Goal: Information Seeking & Learning: Learn about a topic

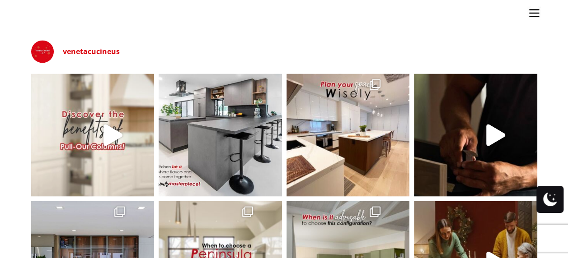
scroll to position [2530, 0]
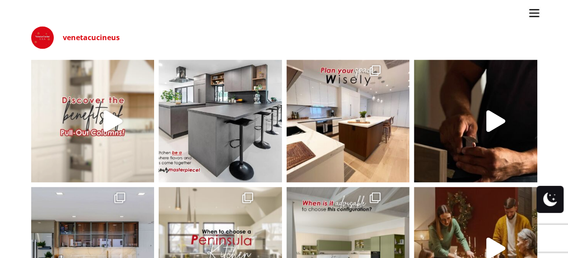
click at [95, 144] on img at bounding box center [92, 121] width 123 height 123
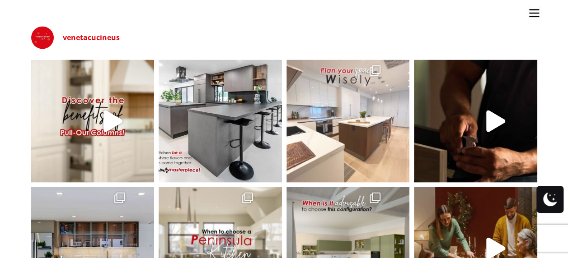
click at [337, 115] on img at bounding box center [347, 121] width 123 height 123
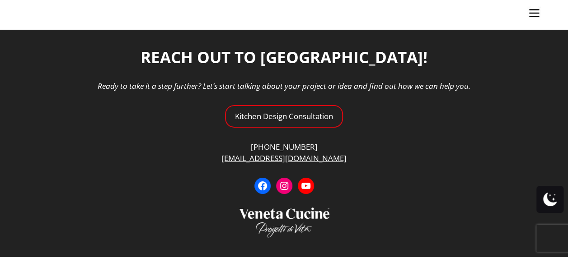
scroll to position [3292, 0]
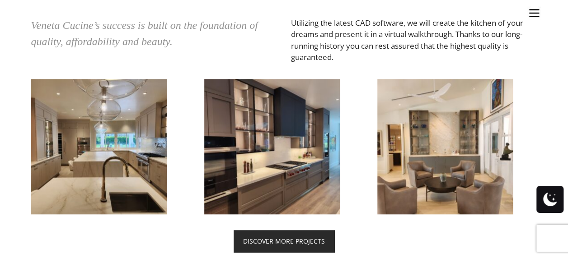
scroll to position [1988, 0]
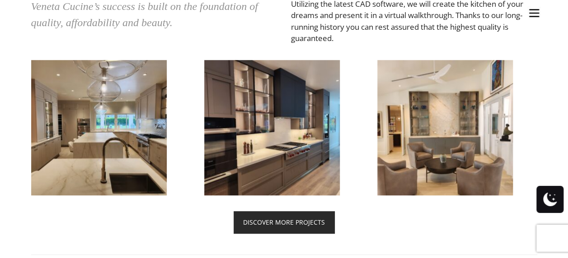
click at [121, 131] on img at bounding box center [99, 128] width 136 height 136
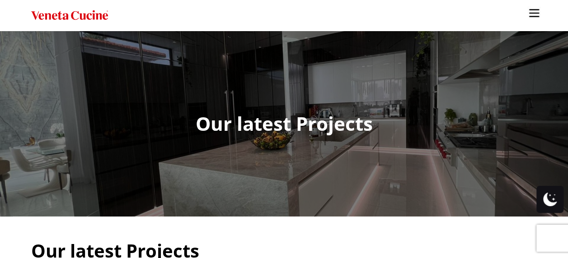
click at [173, 131] on ul "Kitchens Projects Other Products Bathrooms Closets Italian Doors About Blog Con…" at bounding box center [284, 129] width 568 height 258
click at [227, 129] on ul "Kitchens Projects Other Products Bathrooms Closets Italian Doors About Blog Con…" at bounding box center [284, 129] width 568 height 258
click at [264, 123] on ul "Kitchens Projects Other Products Bathrooms Closets Italian Doors About Blog Con…" at bounding box center [284, 129] width 568 height 258
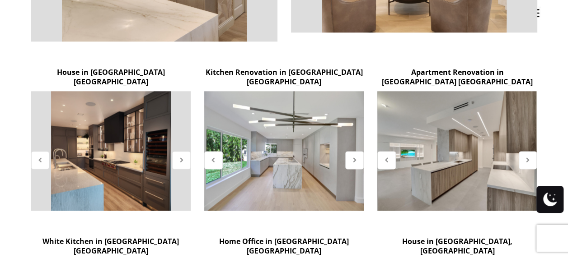
scroll to position [497, 0]
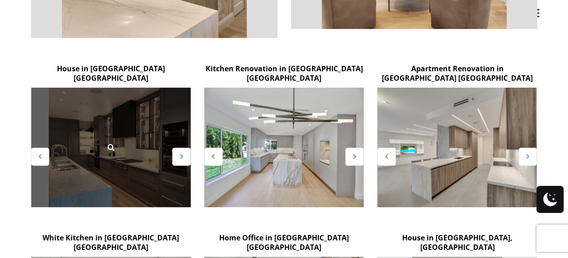
click at [133, 88] on div at bounding box center [110, 148] width 159 height 120
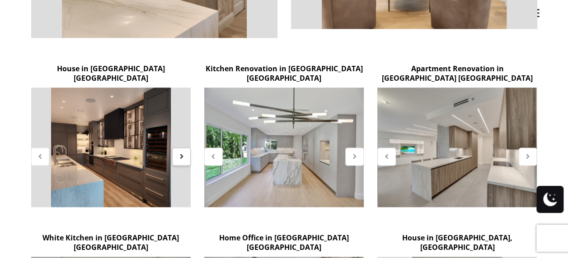
click at [180, 153] on icon at bounding box center [182, 157] width 8 height 8
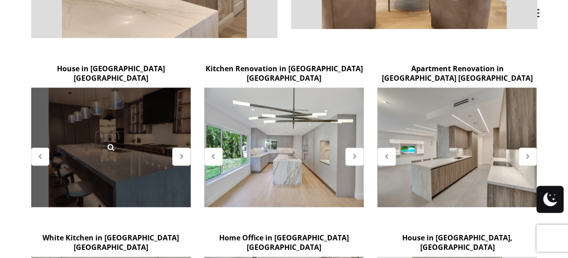
click at [134, 122] on div at bounding box center [110, 148] width 159 height 120
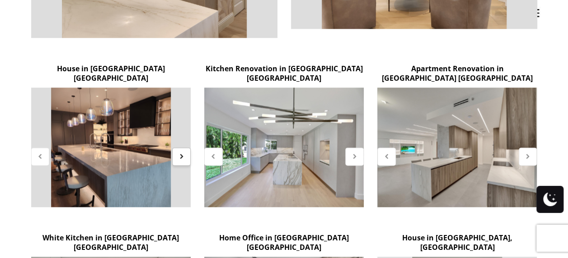
click at [179, 153] on icon at bounding box center [182, 157] width 8 height 8
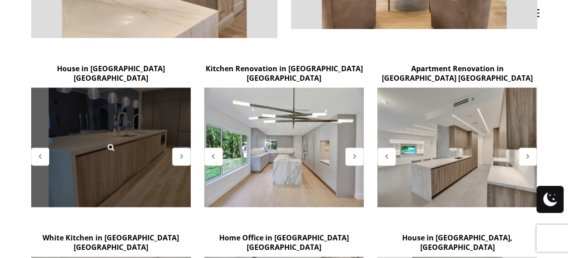
click at [141, 123] on div at bounding box center [110, 148] width 159 height 120
click at [113, 142] on icon at bounding box center [111, 147] width 10 height 10
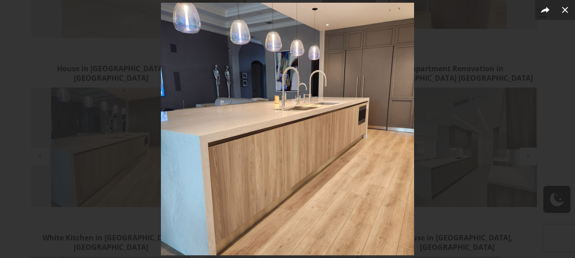
click at [372, 107] on img at bounding box center [287, 129] width 253 height 253
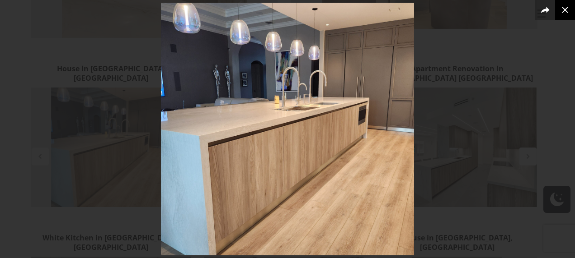
click at [562, 7] on icon at bounding box center [564, 10] width 6 height 6
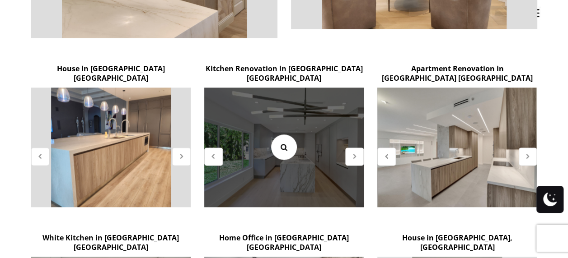
click at [288, 135] on link at bounding box center [283, 147] width 25 height 25
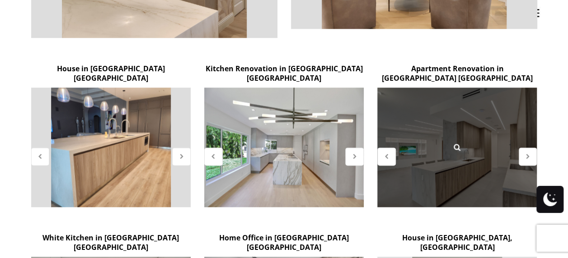
click at [456, 143] on div at bounding box center [456, 148] width 159 height 120
click at [459, 142] on icon at bounding box center [457, 147] width 10 height 10
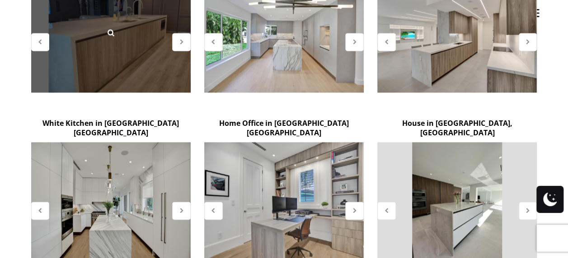
scroll to position [632, 0]
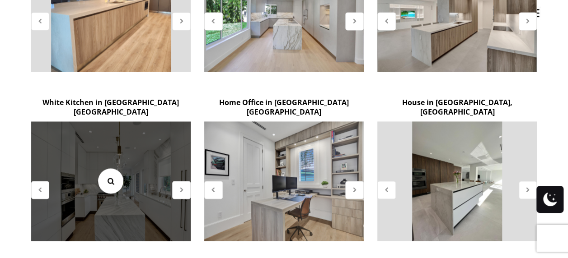
click at [110, 176] on icon at bounding box center [111, 181] width 10 height 10
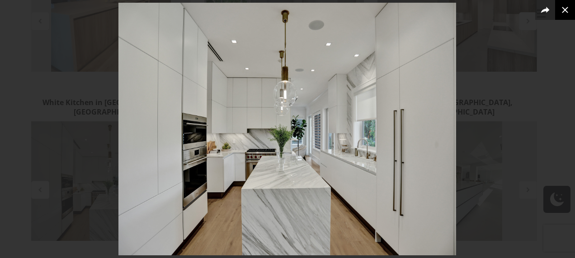
click at [567, 7] on icon at bounding box center [564, 10] width 6 height 6
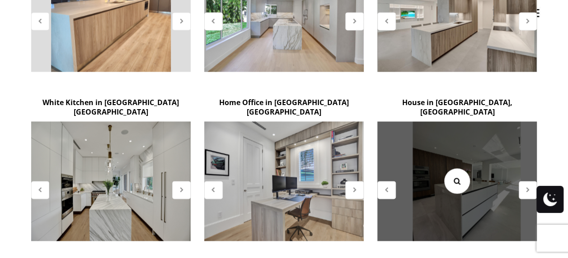
click at [463, 168] on link at bounding box center [456, 180] width 25 height 25
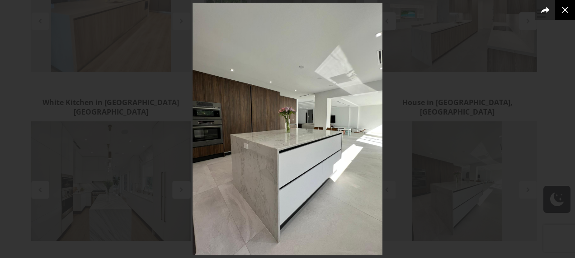
click at [564, 7] on icon at bounding box center [564, 10] width 11 height 11
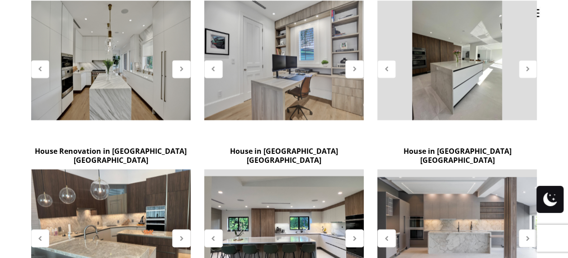
scroll to position [768, 0]
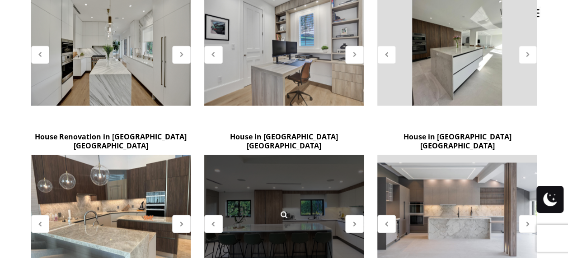
click at [257, 167] on div at bounding box center [283, 215] width 159 height 120
drag, startPoint x: 258, startPoint y: 166, endPoint x: 268, endPoint y: 169, distance: 10.3
click at [259, 165] on div at bounding box center [283, 215] width 159 height 120
click at [284, 210] on icon at bounding box center [284, 215] width 10 height 10
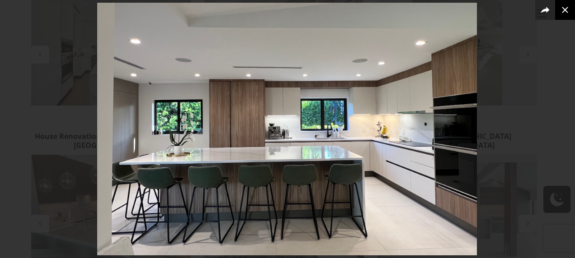
click at [565, 8] on icon at bounding box center [564, 10] width 11 height 11
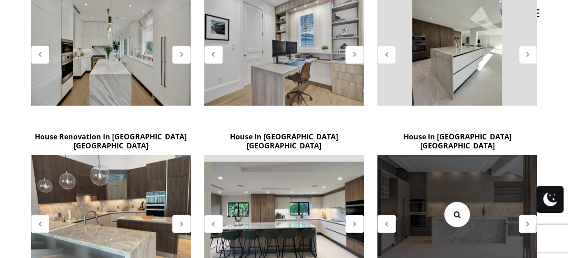
click at [454, 210] on icon at bounding box center [457, 215] width 10 height 10
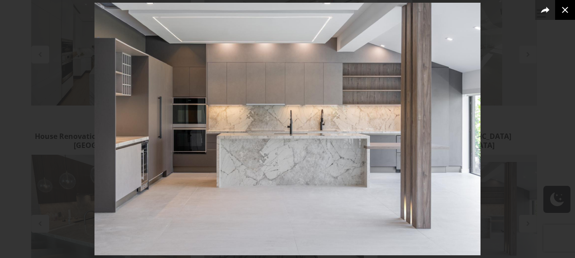
click at [566, 5] on icon at bounding box center [564, 10] width 11 height 11
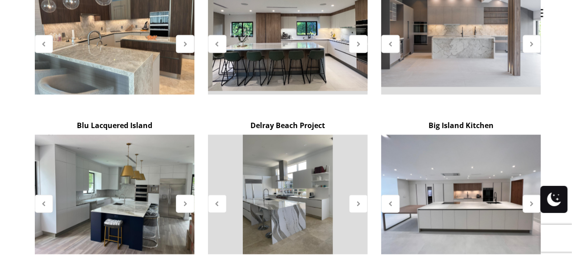
scroll to position [949, 0]
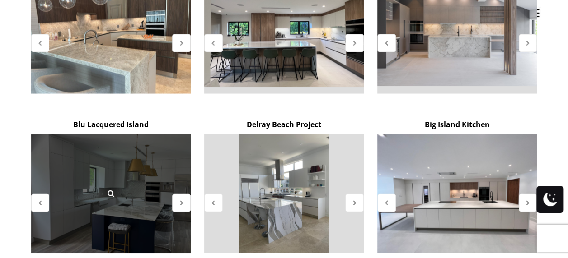
click at [150, 138] on div at bounding box center [110, 194] width 159 height 120
click at [109, 189] on icon at bounding box center [111, 194] width 10 height 10
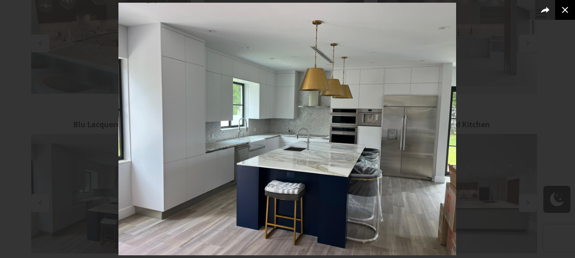
click at [566, 10] on icon at bounding box center [564, 10] width 11 height 11
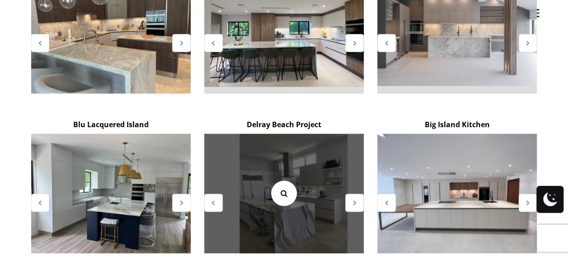
click at [284, 189] on icon at bounding box center [284, 194] width 10 height 10
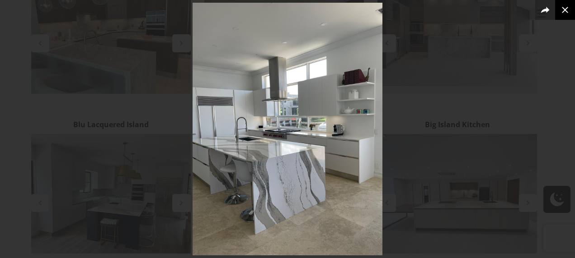
click at [566, 10] on icon at bounding box center [564, 10] width 6 height 6
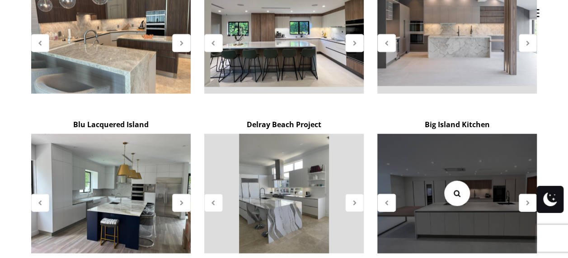
click at [456, 189] on icon at bounding box center [457, 194] width 10 height 10
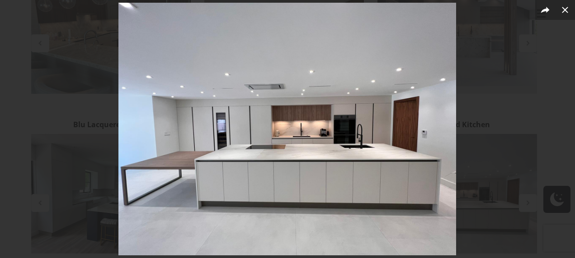
drag, startPoint x: 265, startPoint y: 47, endPoint x: 258, endPoint y: 33, distance: 14.7
click at [258, 33] on img at bounding box center [286, 129] width 337 height 253
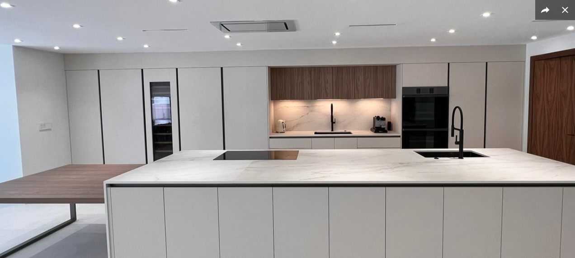
drag, startPoint x: 347, startPoint y: 148, endPoint x: 329, endPoint y: 26, distance: 123.8
click at [329, 26] on img at bounding box center [302, 117] width 723 height 542
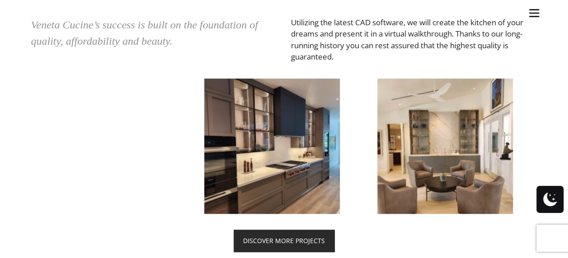
scroll to position [1988, 0]
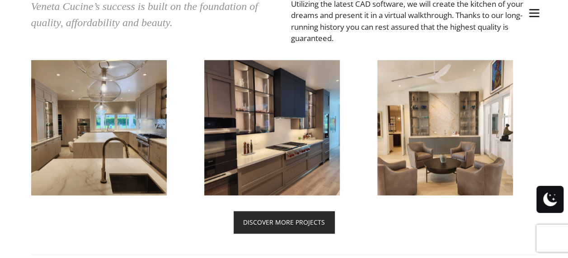
click at [134, 146] on img at bounding box center [99, 128] width 136 height 136
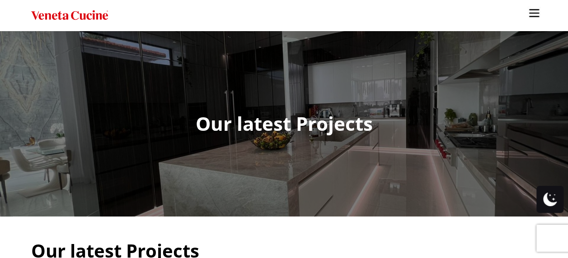
click at [246, 121] on ul "Kitchens Projects Other Products Bathrooms Closets Italian Doors About Blog Con…" at bounding box center [284, 129] width 568 height 258
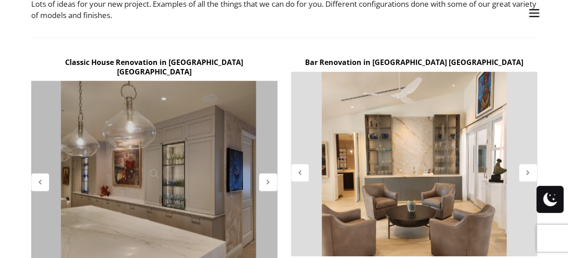
scroll to position [271, 0]
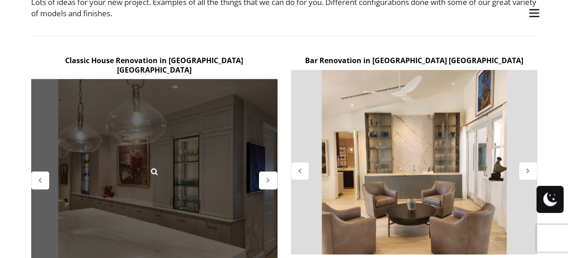
click at [192, 186] on div at bounding box center [154, 171] width 246 height 185
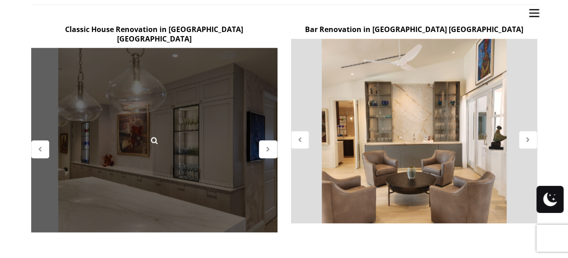
scroll to position [316, 0]
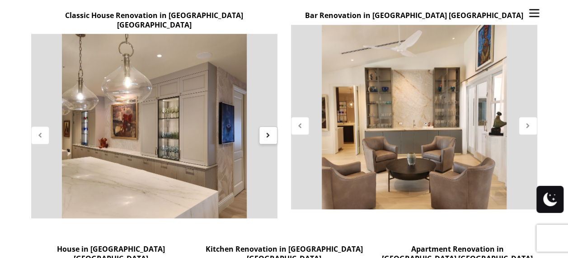
click at [269, 131] on icon at bounding box center [268, 135] width 8 height 8
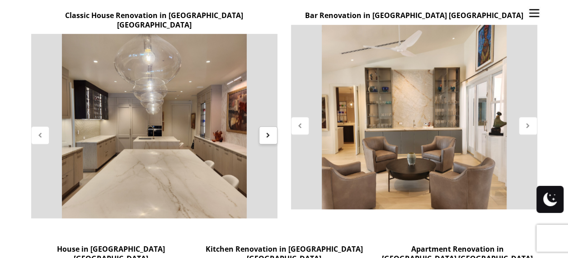
click at [266, 131] on icon at bounding box center [268, 135] width 8 height 8
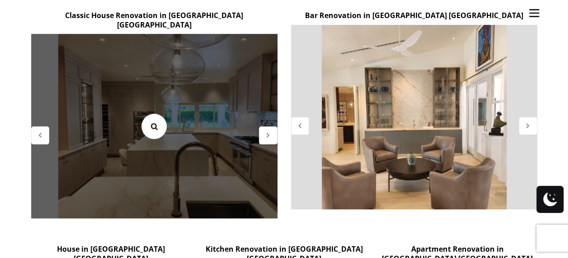
click at [155, 122] on icon at bounding box center [154, 127] width 10 height 10
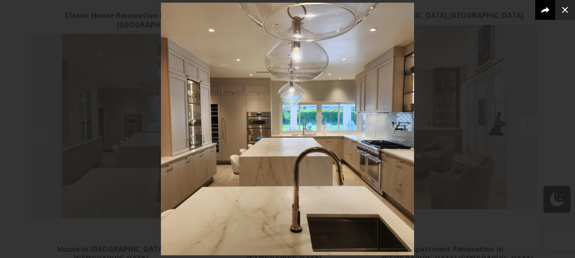
click at [550, 9] on icon at bounding box center [544, 10] width 11 height 11
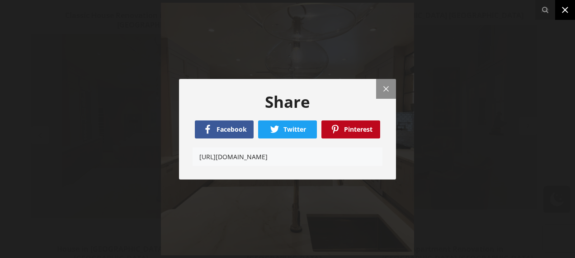
click at [566, 7] on icon at bounding box center [564, 10] width 6 height 6
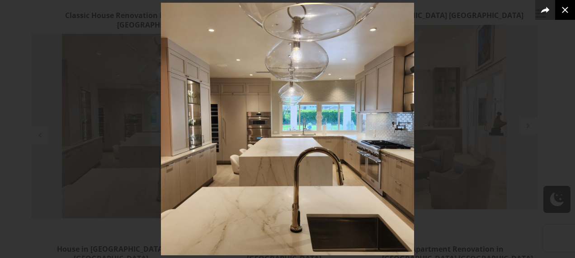
click at [564, 8] on icon at bounding box center [564, 10] width 11 height 11
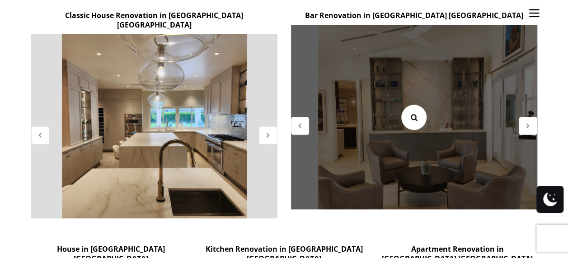
click at [414, 121] on icon at bounding box center [414, 117] width 10 height 10
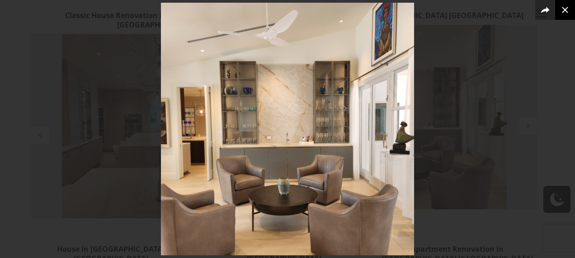
click at [565, 9] on icon at bounding box center [564, 10] width 11 height 11
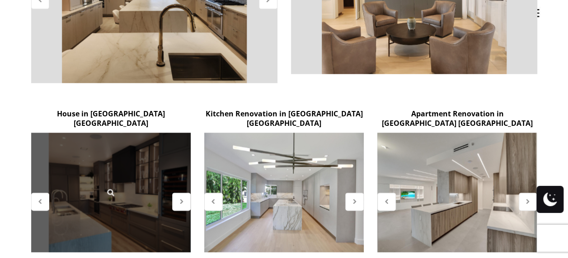
scroll to position [497, 0]
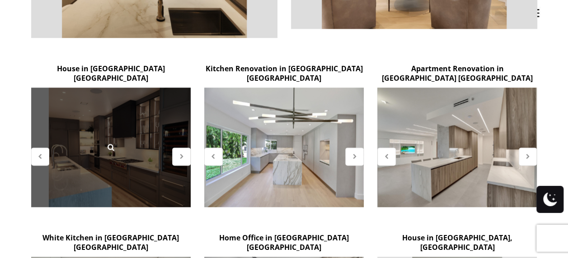
click at [146, 149] on div at bounding box center [110, 148] width 159 height 120
click at [113, 142] on icon at bounding box center [111, 147] width 10 height 10
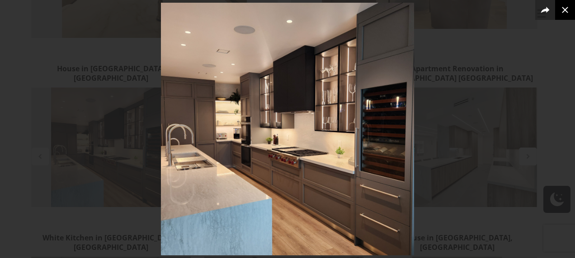
click at [565, 9] on icon at bounding box center [564, 10] width 6 height 6
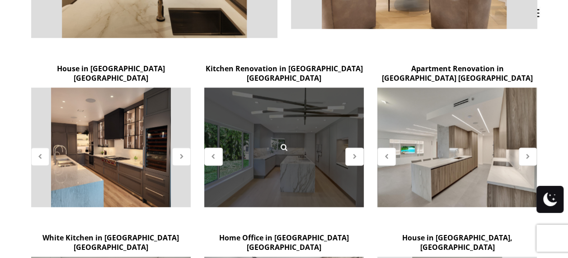
click at [300, 137] on div at bounding box center [283, 148] width 159 height 120
click at [283, 142] on icon at bounding box center [284, 147] width 10 height 10
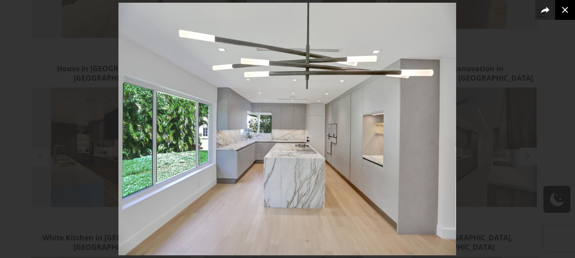
click at [565, 7] on icon at bounding box center [564, 10] width 11 height 11
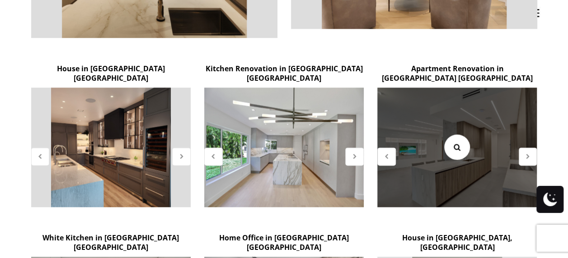
click at [456, 142] on icon at bounding box center [457, 147] width 10 height 10
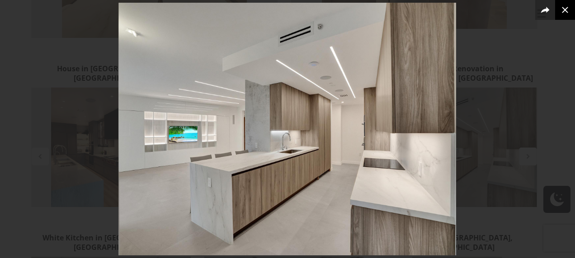
click at [564, 5] on icon at bounding box center [564, 10] width 11 height 11
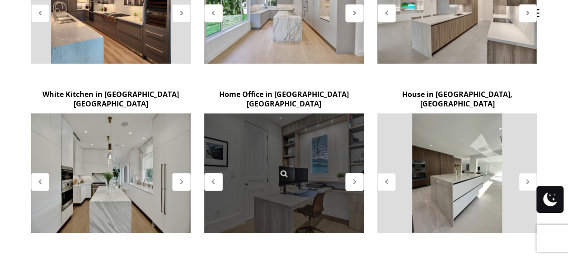
scroll to position [678, 0]
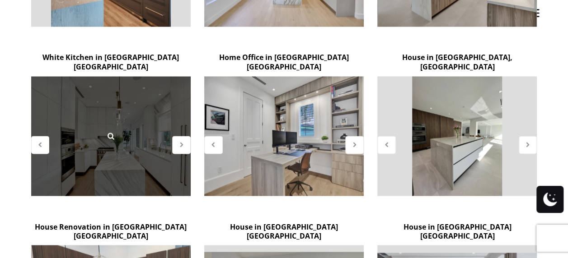
click at [121, 122] on div at bounding box center [110, 136] width 159 height 120
click at [108, 131] on icon at bounding box center [111, 136] width 10 height 10
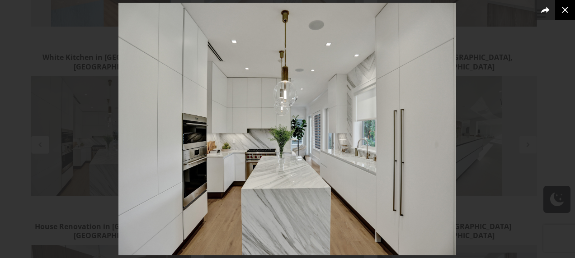
click at [562, 11] on icon at bounding box center [564, 10] width 11 height 11
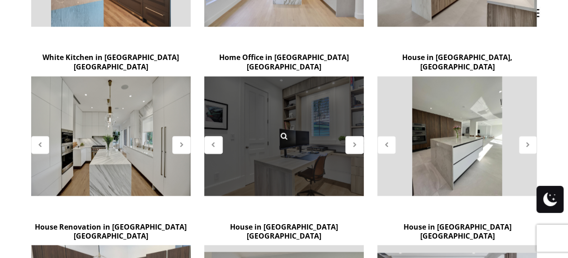
click at [322, 144] on div at bounding box center [283, 136] width 159 height 120
click at [285, 131] on icon at bounding box center [284, 136] width 10 height 10
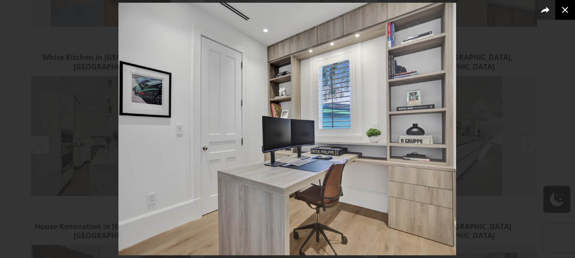
click at [567, 7] on icon at bounding box center [564, 10] width 11 height 11
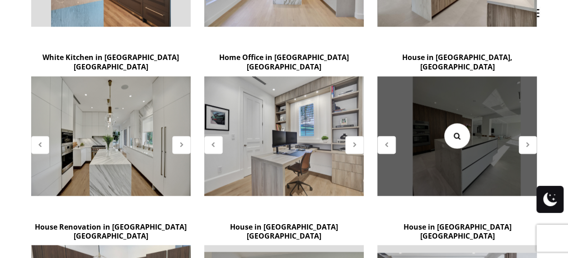
click at [455, 131] on icon at bounding box center [457, 136] width 10 height 10
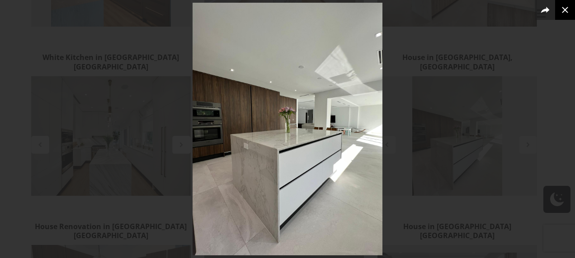
click at [563, 10] on icon at bounding box center [564, 10] width 11 height 11
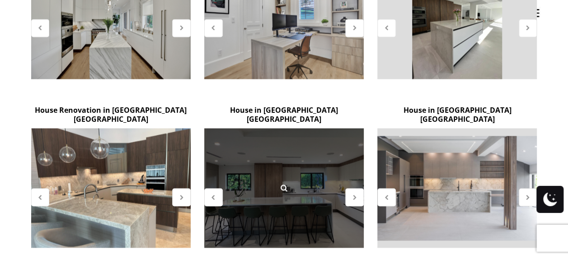
scroll to position [813, 0]
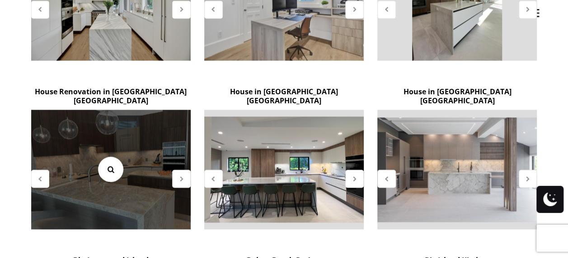
click at [109, 164] on icon at bounding box center [111, 169] width 10 height 10
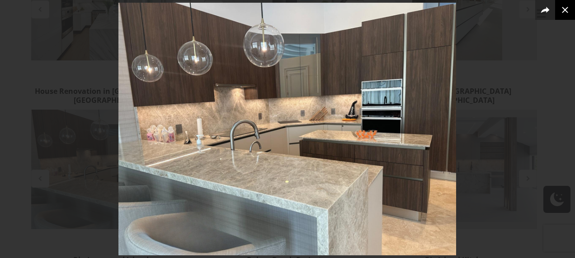
click at [565, 5] on icon at bounding box center [564, 10] width 11 height 11
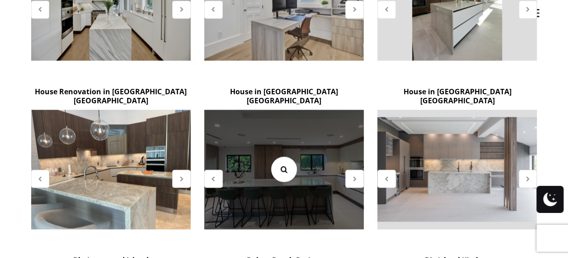
click at [285, 164] on icon at bounding box center [284, 169] width 10 height 10
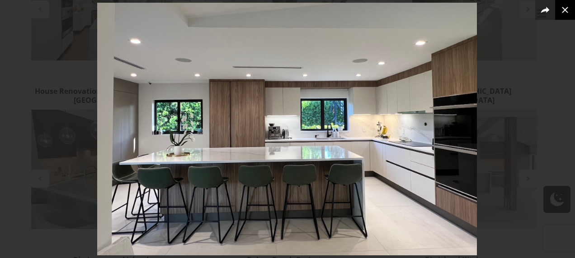
click at [567, 7] on button at bounding box center [565, 10] width 20 height 20
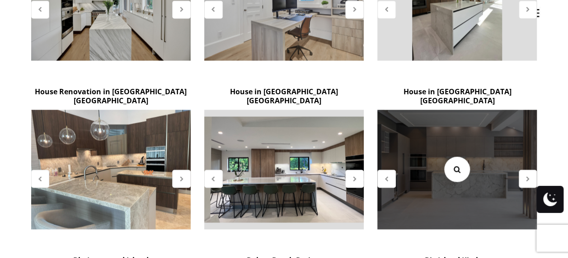
click at [458, 164] on icon at bounding box center [457, 169] width 10 height 10
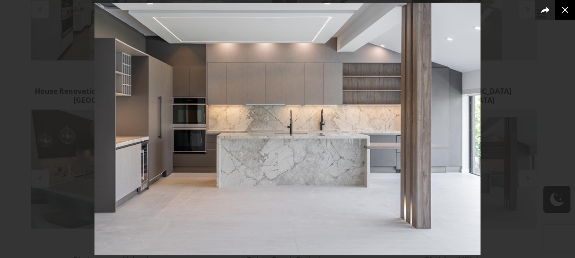
click at [565, 5] on icon at bounding box center [564, 10] width 11 height 11
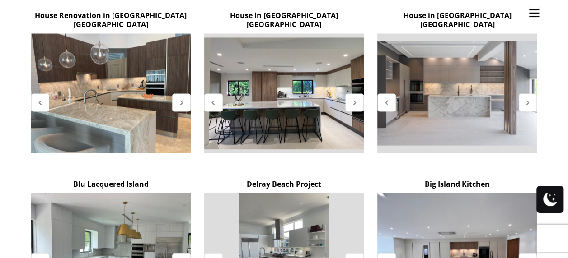
scroll to position [903, 0]
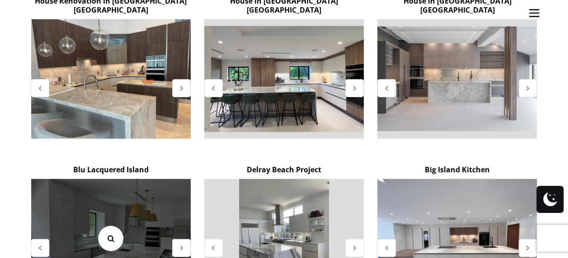
click at [109, 234] on icon at bounding box center [111, 239] width 10 height 10
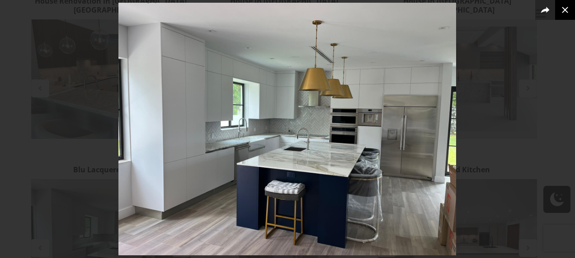
click at [566, 9] on icon at bounding box center [564, 10] width 11 height 11
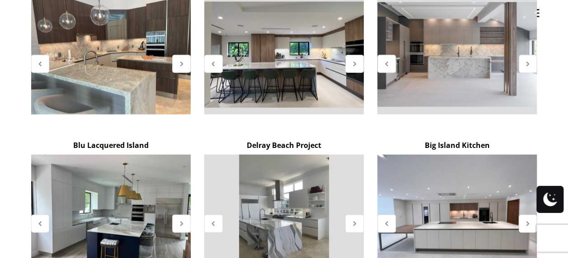
scroll to position [949, 0]
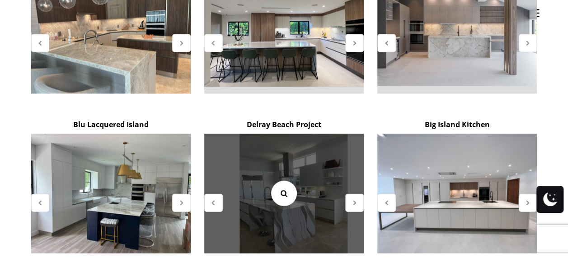
click at [283, 189] on icon at bounding box center [284, 194] width 10 height 10
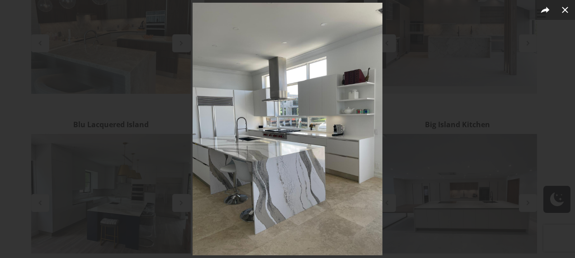
click at [317, 104] on img at bounding box center [287, 129] width 190 height 253
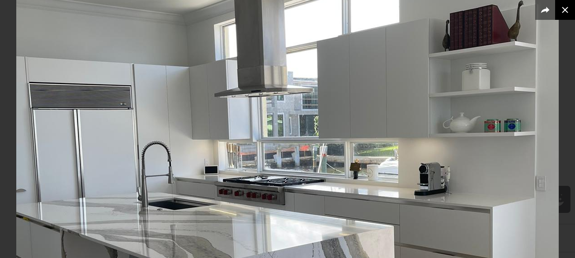
click at [561, 5] on icon at bounding box center [564, 10] width 11 height 11
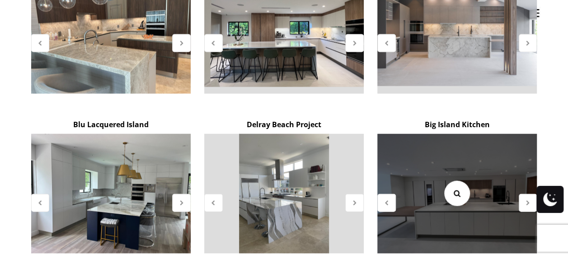
click at [454, 189] on icon at bounding box center [457, 194] width 10 height 10
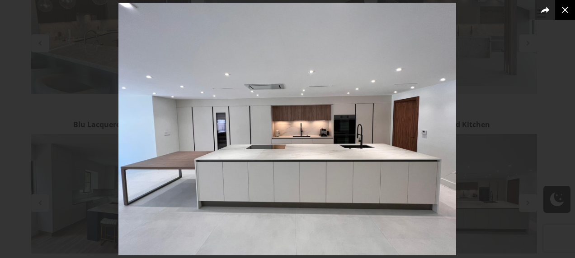
click at [563, 7] on icon at bounding box center [564, 10] width 11 height 11
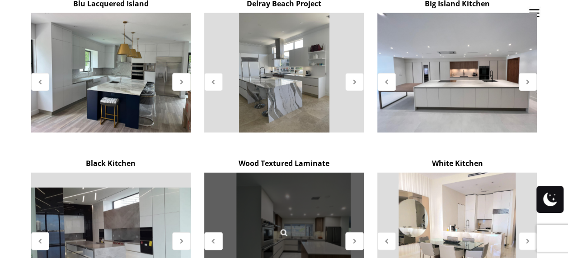
scroll to position [1084, 0]
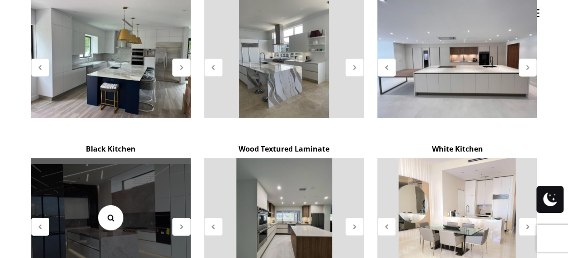
click at [108, 213] on icon at bounding box center [111, 218] width 10 height 10
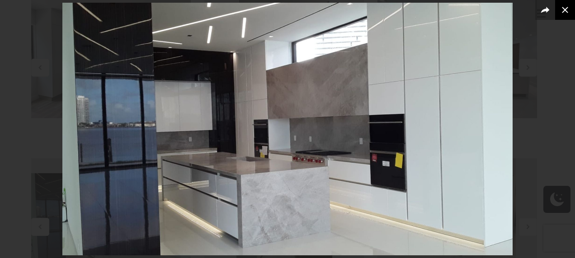
click at [564, 11] on icon at bounding box center [564, 10] width 6 height 6
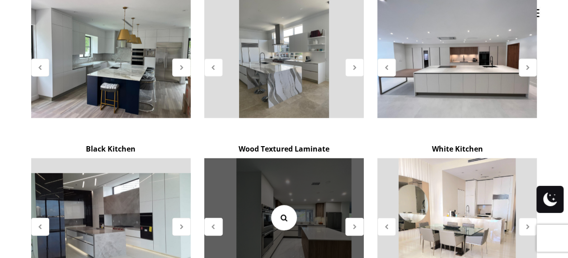
click at [283, 213] on icon at bounding box center [284, 218] width 10 height 10
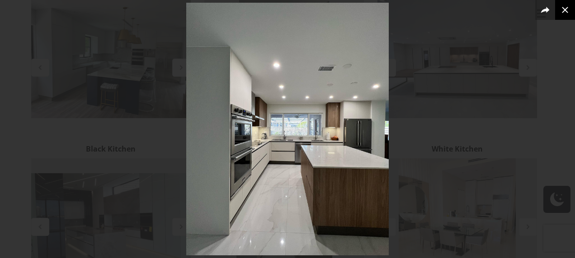
click at [565, 6] on icon at bounding box center [564, 10] width 11 height 11
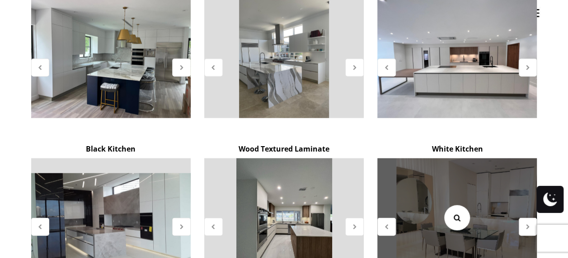
click at [457, 213] on icon at bounding box center [457, 218] width 10 height 10
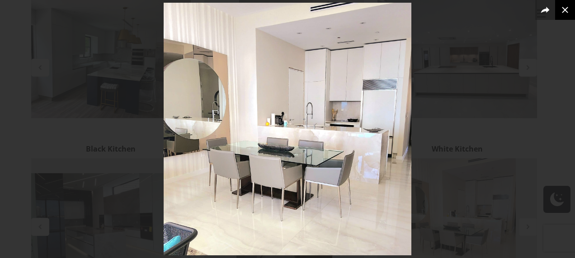
click at [563, 7] on icon at bounding box center [564, 10] width 11 height 11
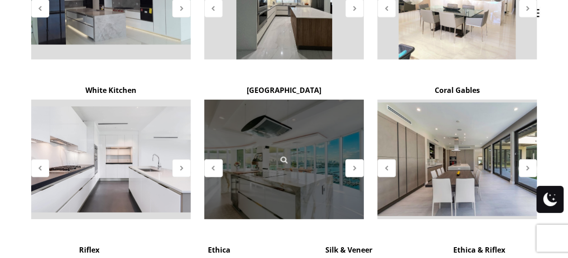
scroll to position [1310, 0]
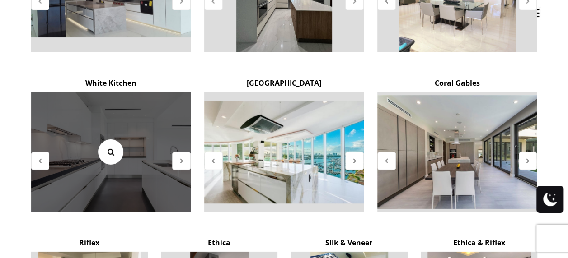
click at [109, 147] on icon at bounding box center [111, 152] width 10 height 10
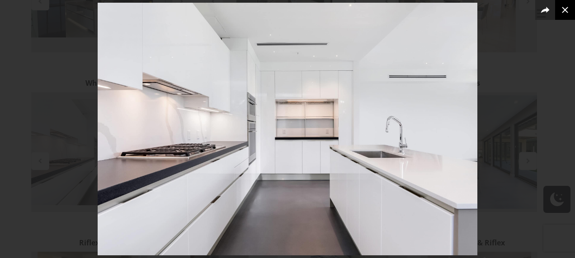
click at [563, 9] on icon at bounding box center [564, 10] width 6 height 6
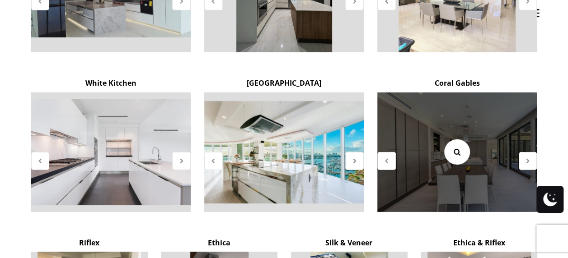
click at [455, 147] on icon at bounding box center [457, 152] width 10 height 10
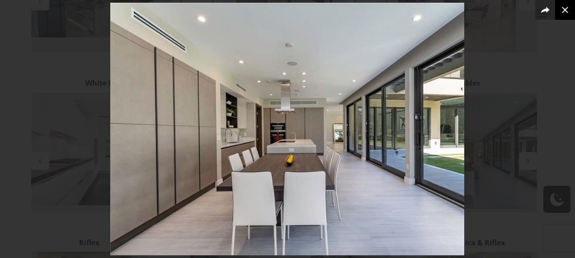
click at [567, 13] on icon at bounding box center [564, 10] width 11 height 11
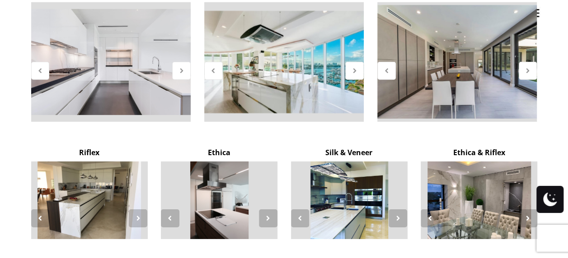
scroll to position [1445, 0]
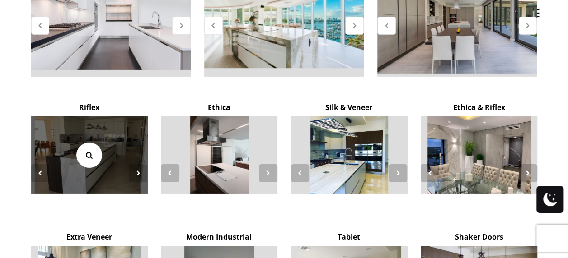
click at [89, 150] on icon at bounding box center [89, 155] width 10 height 10
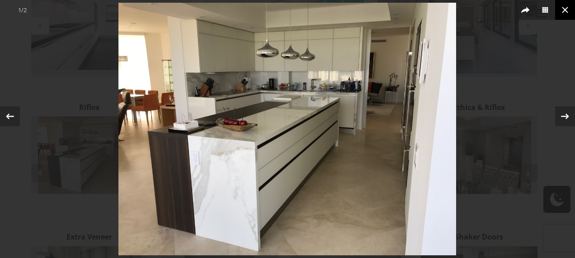
click at [564, 9] on icon at bounding box center [564, 10] width 6 height 6
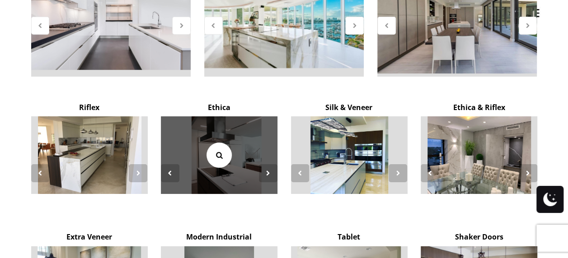
click at [220, 150] on icon at bounding box center [219, 155] width 10 height 10
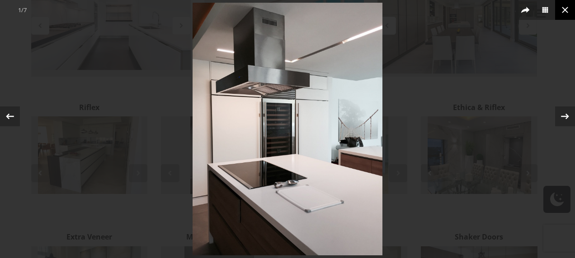
click at [567, 8] on icon at bounding box center [564, 10] width 11 height 11
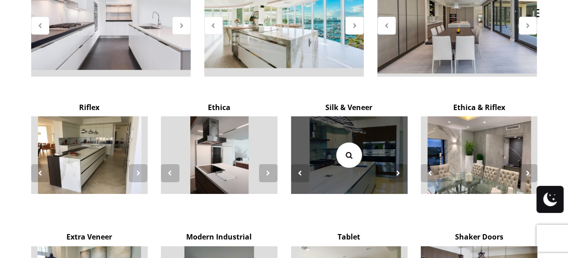
click at [349, 150] on icon at bounding box center [349, 155] width 10 height 10
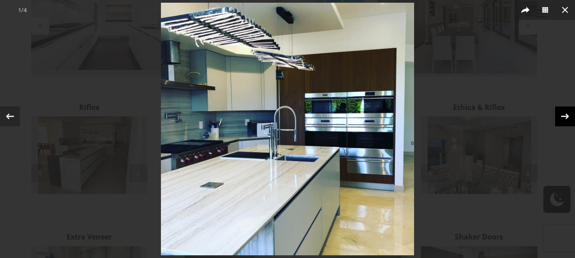
click at [561, 114] on icon at bounding box center [565, 117] width 14 height 14
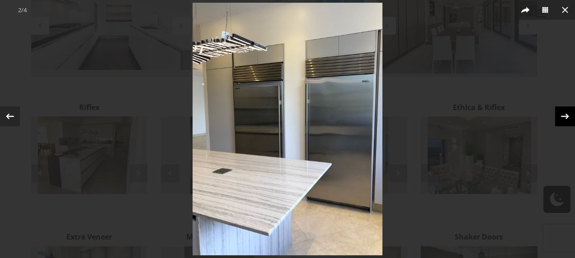
click at [561, 114] on icon at bounding box center [565, 117] width 14 height 14
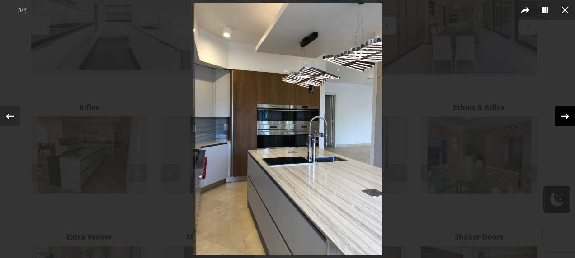
click at [562, 112] on icon at bounding box center [565, 117] width 14 height 14
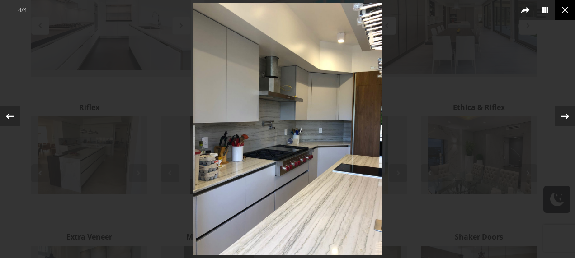
click at [567, 10] on icon at bounding box center [564, 10] width 11 height 11
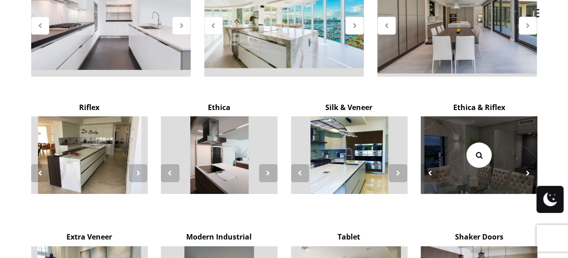
click at [481, 150] on icon at bounding box center [479, 155] width 10 height 10
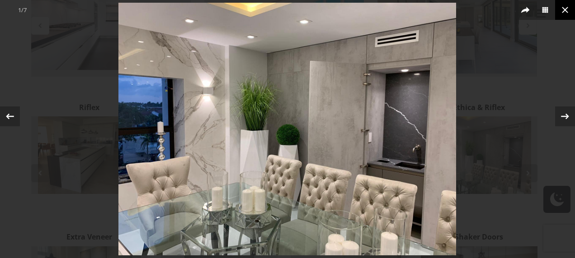
click at [561, 9] on icon at bounding box center [564, 10] width 11 height 11
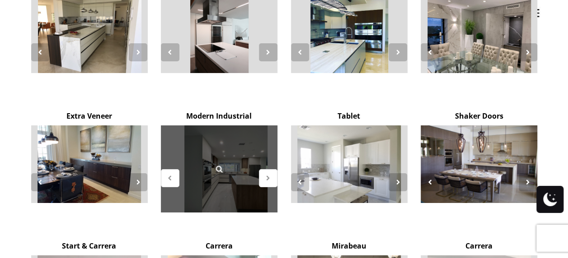
scroll to position [1581, 0]
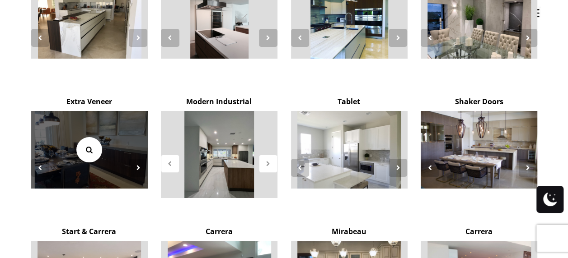
click at [88, 145] on icon at bounding box center [89, 150] width 10 height 10
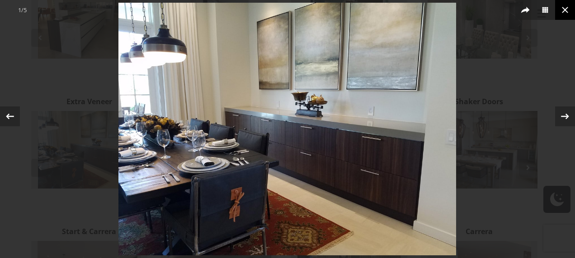
click at [565, 5] on icon at bounding box center [564, 10] width 11 height 11
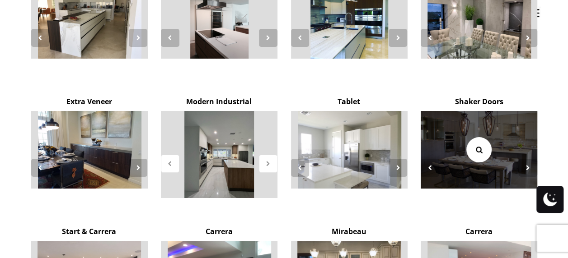
click at [478, 145] on icon at bounding box center [479, 150] width 10 height 10
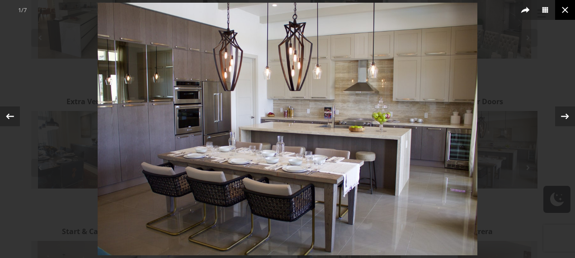
click at [565, 9] on icon at bounding box center [564, 10] width 6 height 6
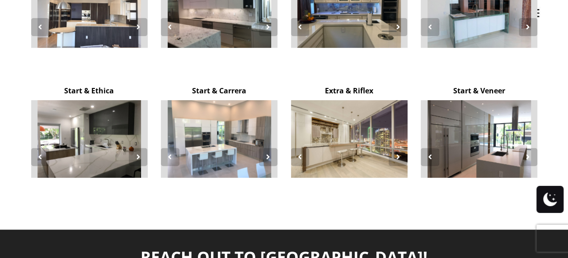
scroll to position [1897, 0]
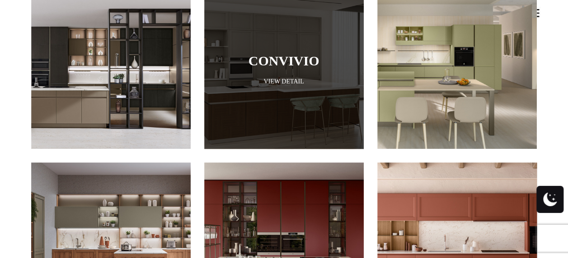
scroll to position [542, 0]
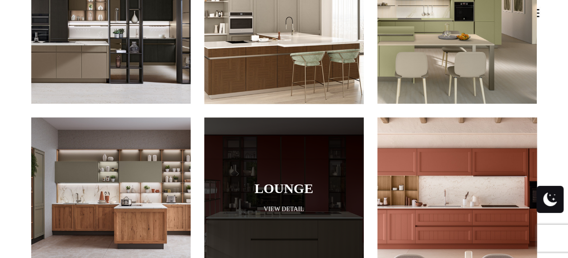
click at [278, 181] on link "Lounge" at bounding box center [284, 188] width 114 height 15
click at [280, 181] on link "Lounge" at bounding box center [284, 188] width 114 height 15
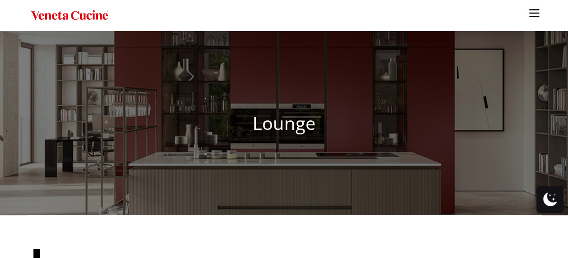
drag, startPoint x: 0, startPoint y: 0, endPoint x: 284, endPoint y: 194, distance: 344.2
click at [284, 194] on ul "Kitchens Projects Other Products Bathrooms Closets Italian Doors About Blog Con…" at bounding box center [284, 129] width 568 height 258
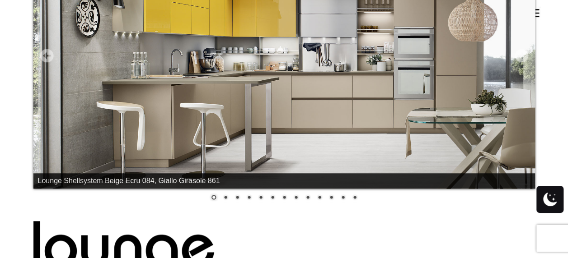
scroll to position [286, 0]
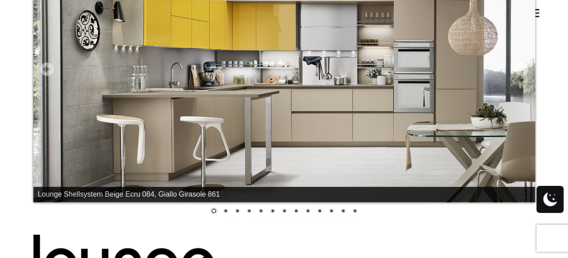
click at [226, 210] on link "2" at bounding box center [225, 212] width 10 height 10
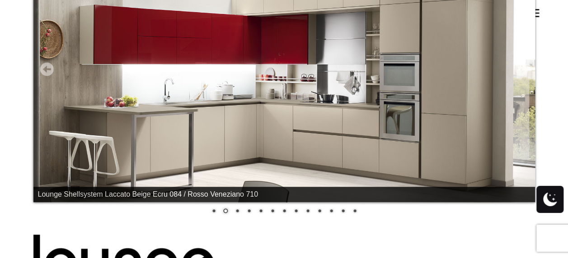
click at [237, 210] on link "3" at bounding box center [237, 212] width 10 height 10
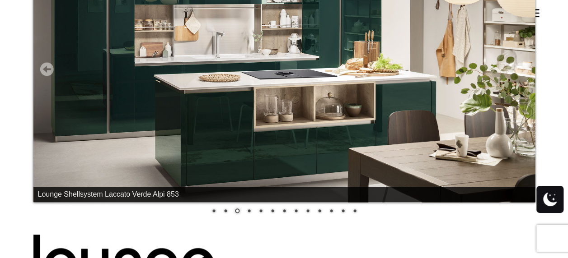
click at [248, 210] on link "4" at bounding box center [249, 212] width 10 height 10
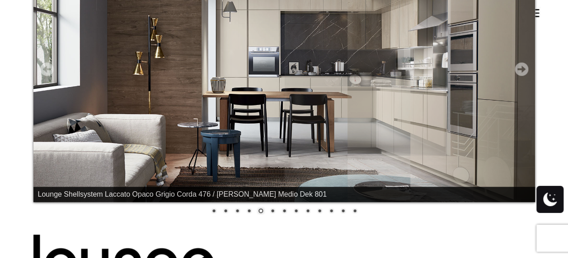
click at [259, 209] on link "5" at bounding box center [261, 212] width 10 height 10
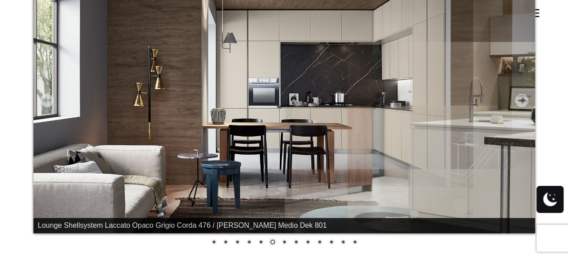
scroll to position [241, 0]
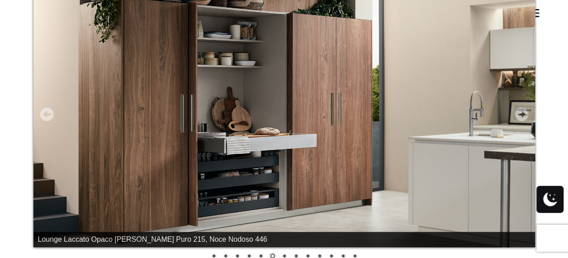
click at [261, 255] on link "5" at bounding box center [261, 257] width 10 height 10
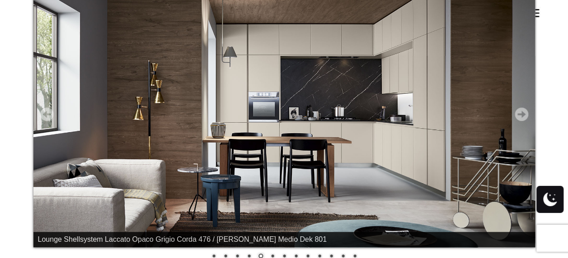
click at [275, 254] on link "6" at bounding box center [272, 257] width 10 height 10
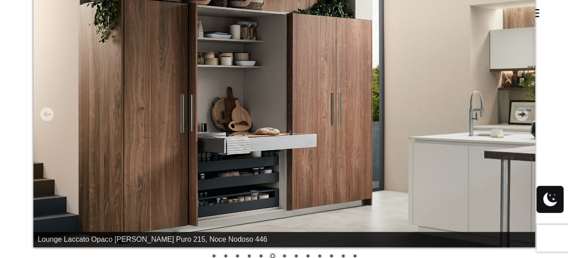
click at [285, 252] on link "7" at bounding box center [284, 257] width 10 height 10
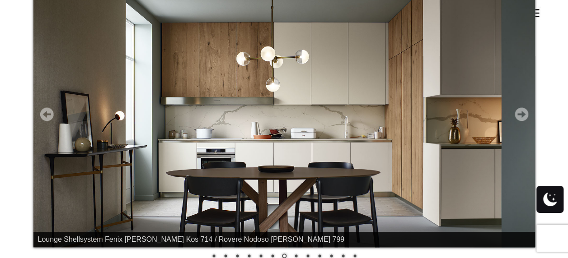
click at [297, 255] on link "8" at bounding box center [296, 257] width 10 height 10
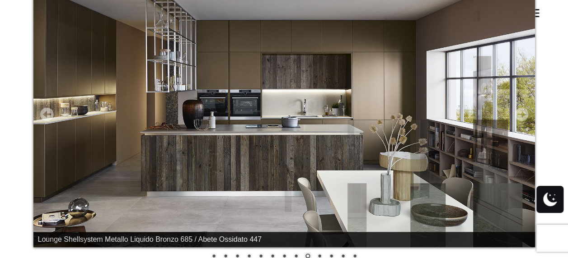
click at [307, 254] on link "9" at bounding box center [308, 257] width 10 height 10
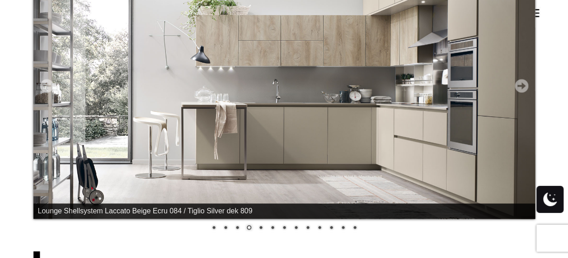
scroll to position [286, 0]
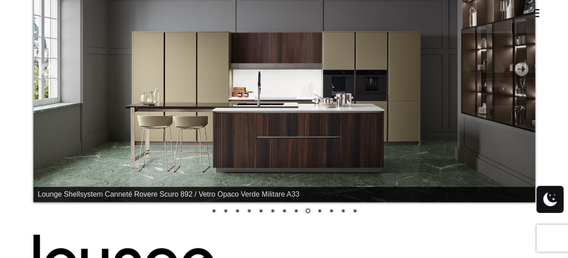
click at [305, 209] on link "9" at bounding box center [308, 212] width 10 height 10
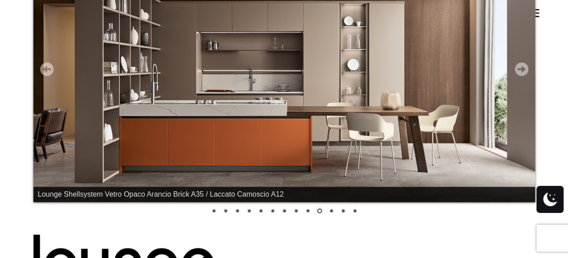
click at [305, 210] on link "9" at bounding box center [308, 212] width 10 height 10
click at [308, 208] on link "9" at bounding box center [308, 212] width 10 height 10
click at [309, 207] on link "9" at bounding box center [308, 212] width 10 height 10
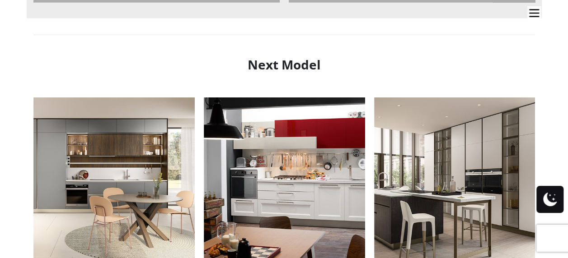
scroll to position [1099, 0]
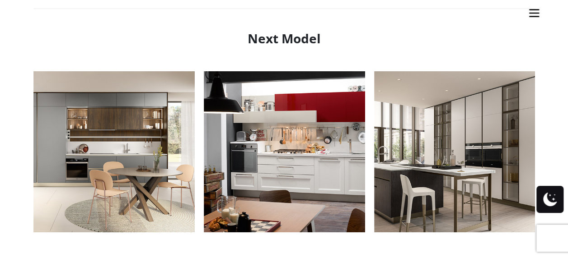
click at [531, 12] on div "Next Model" at bounding box center [283, 27] width 501 height 38
click at [531, 11] on div "Next Model" at bounding box center [283, 27] width 501 height 38
click at [535, 9] on div "Next Model" at bounding box center [284, 27] width 515 height 70
click at [534, 8] on div "Next Model" at bounding box center [284, 27] width 515 height 70
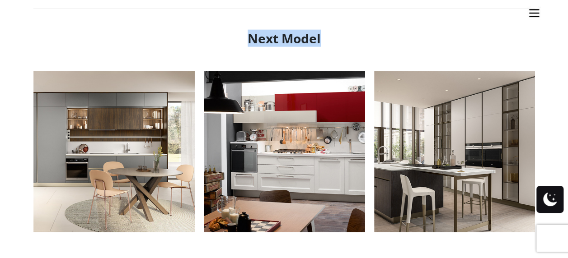
drag, startPoint x: 534, startPoint y: 8, endPoint x: 535, endPoint y: 13, distance: 4.5
click at [535, 13] on div "Next Model" at bounding box center [284, 27] width 515 height 70
click at [534, 14] on div "Next Model" at bounding box center [283, 27] width 501 height 38
click at [534, 15] on div "Next Model" at bounding box center [283, 27] width 501 height 38
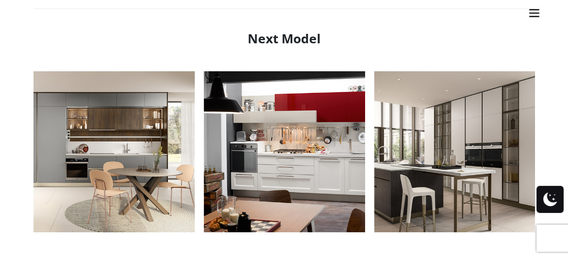
click at [534, 11] on div "Next Model" at bounding box center [283, 27] width 501 height 38
click at [533, 7] on div "Next Model" at bounding box center [284, 27] width 515 height 70
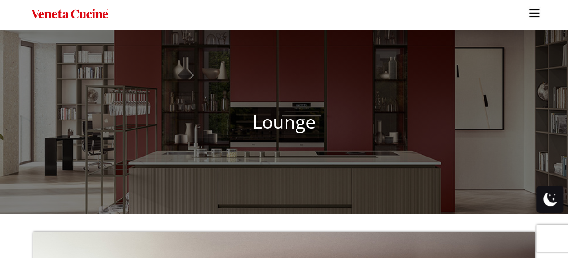
scroll to position [0, 0]
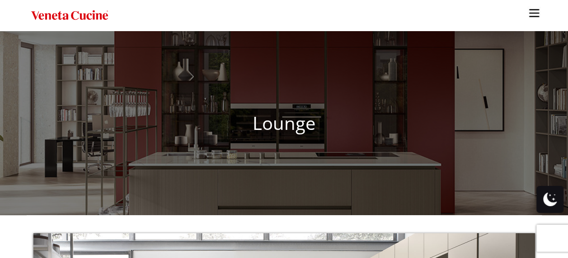
click at [98, 15] on img "Site" at bounding box center [69, 15] width 77 height 13
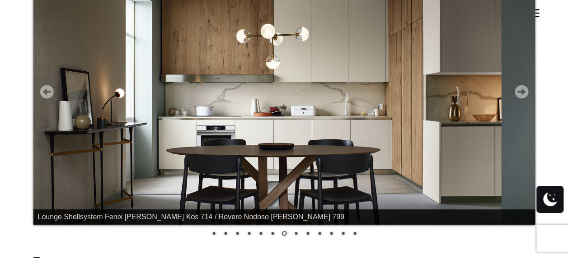
scroll to position [271, 0]
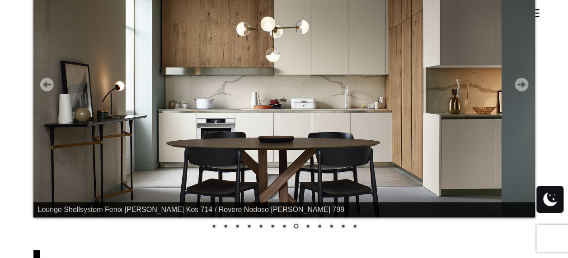
click at [353, 225] on link "13" at bounding box center [355, 227] width 10 height 10
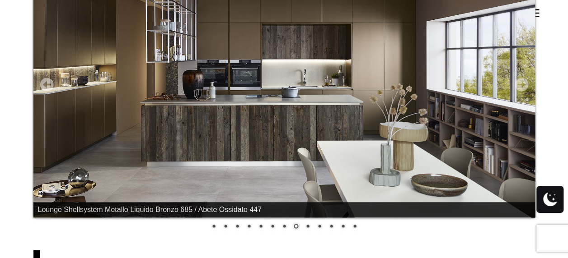
click at [342, 227] on link "12" at bounding box center [343, 227] width 10 height 10
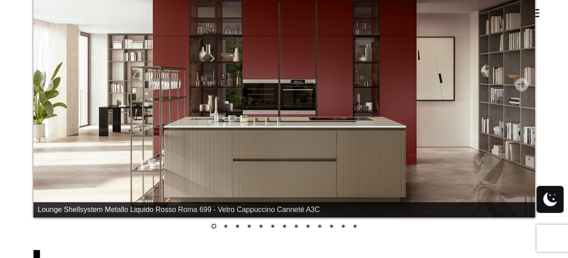
click at [330, 227] on link "11" at bounding box center [331, 227] width 10 height 10
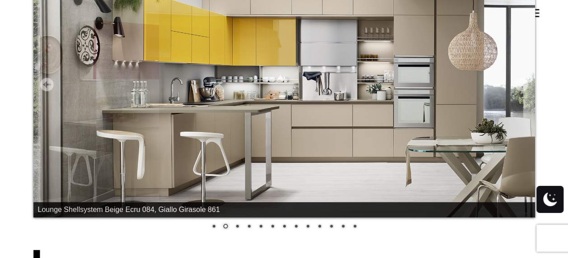
click at [320, 224] on link "10" at bounding box center [319, 227] width 10 height 10
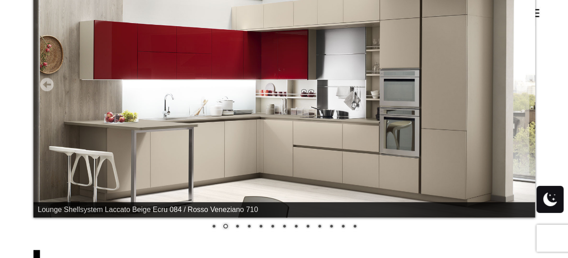
click at [308, 226] on link "9" at bounding box center [308, 227] width 10 height 10
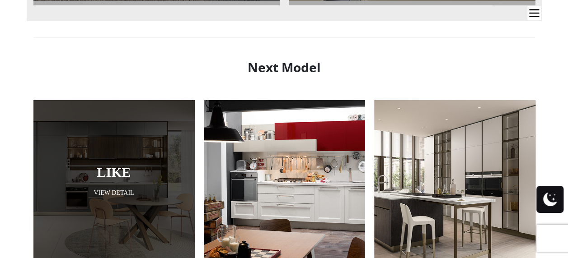
scroll to position [1084, 0]
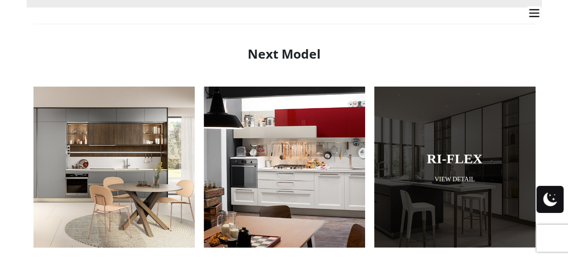
click at [463, 160] on link "Ri-flex" at bounding box center [455, 158] width 116 height 15
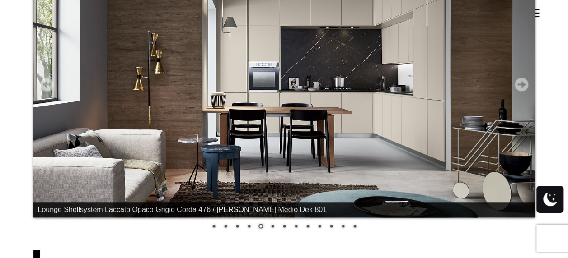
scroll to position [316, 0]
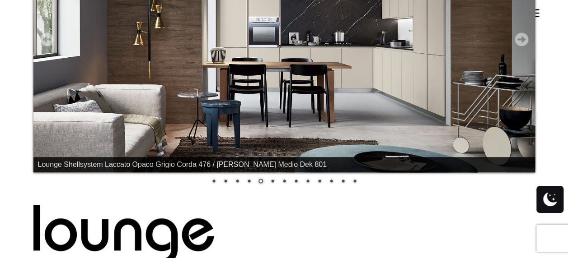
click at [214, 181] on link "1" at bounding box center [214, 182] width 10 height 10
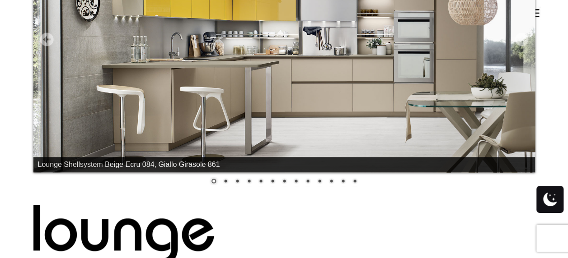
click at [226, 181] on link "2" at bounding box center [225, 182] width 10 height 10
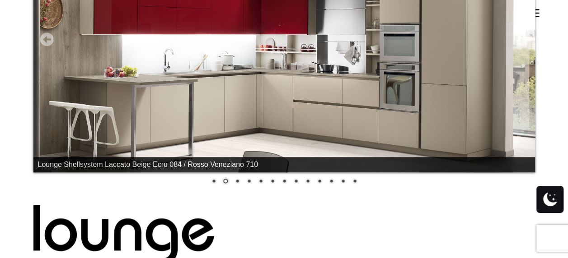
click at [238, 181] on link "3" at bounding box center [237, 182] width 10 height 10
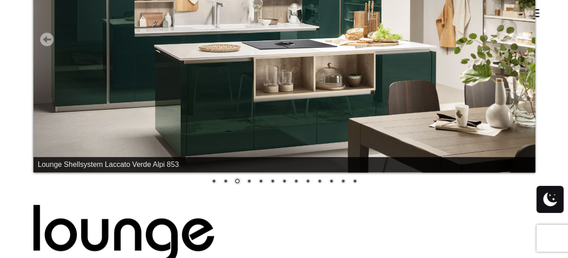
click at [248, 180] on link "4" at bounding box center [249, 182] width 10 height 10
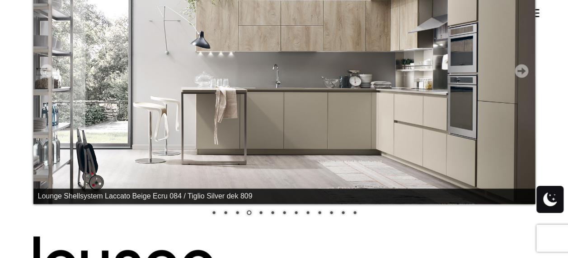
scroll to position [271, 0]
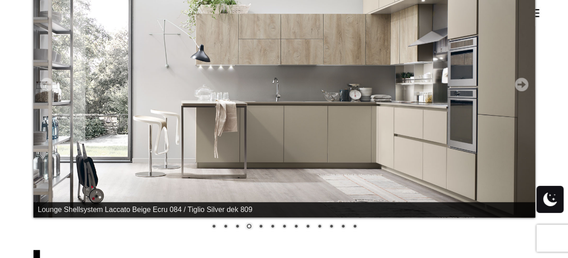
click at [261, 227] on link "5" at bounding box center [261, 227] width 10 height 10
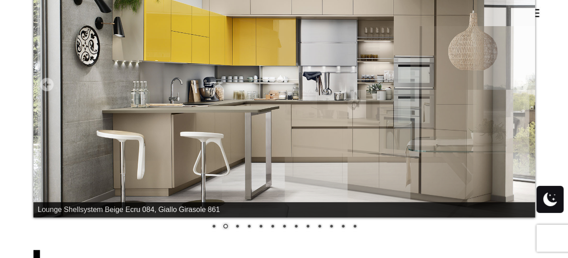
click at [330, 224] on link "11" at bounding box center [331, 227] width 10 height 10
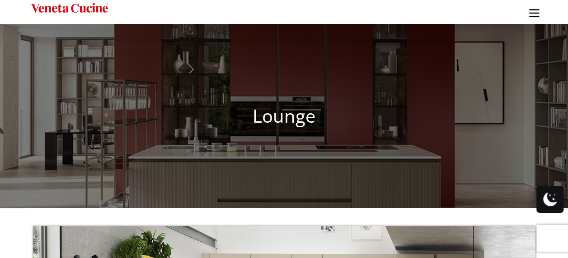
scroll to position [0, 0]
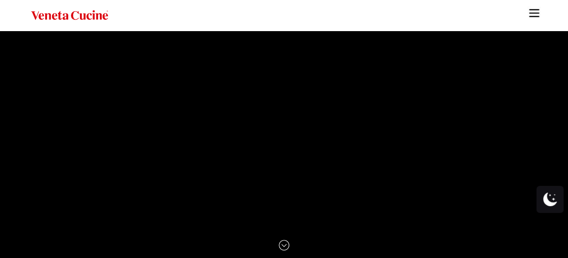
click at [534, 12] on img "Site" at bounding box center [534, 13] width 14 height 14
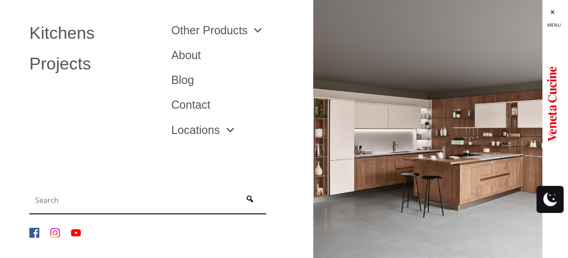
scroll to position [3234, 0]
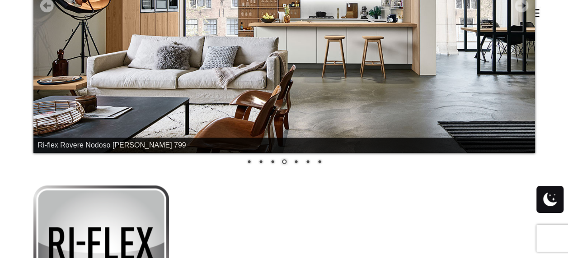
scroll to position [407, 0]
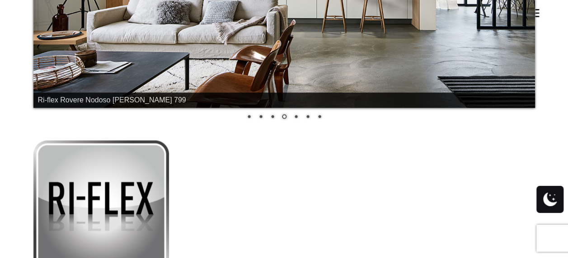
click at [319, 113] on link "7" at bounding box center [319, 117] width 10 height 10
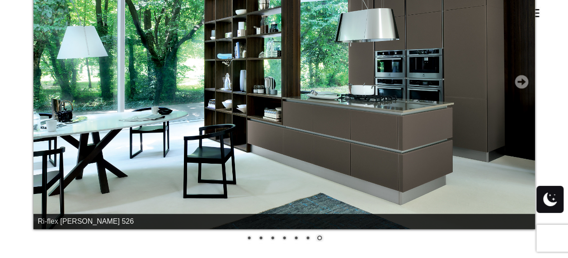
scroll to position [271, 0]
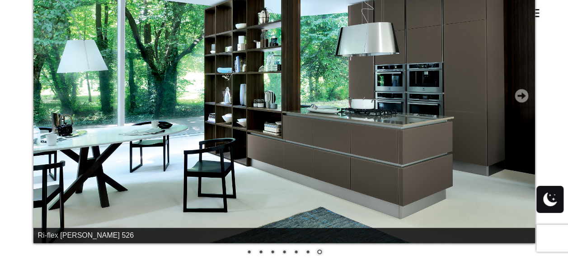
click at [307, 251] on link "6" at bounding box center [308, 253] width 10 height 10
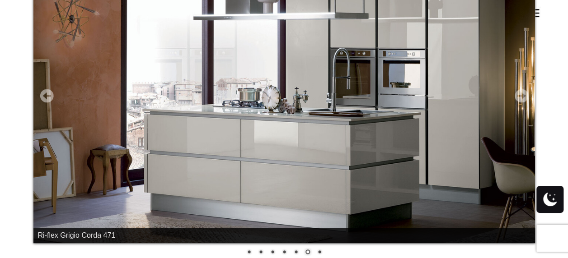
click at [295, 252] on link "5" at bounding box center [296, 253] width 10 height 10
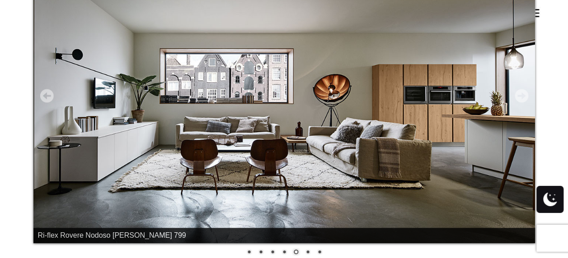
click at [288, 248] on link "4" at bounding box center [284, 253] width 10 height 10
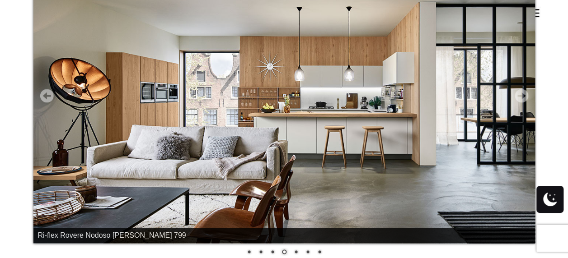
click at [273, 251] on link "3" at bounding box center [272, 253] width 10 height 10
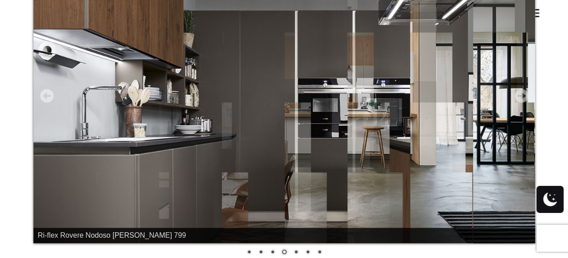
click at [261, 252] on link "2" at bounding box center [261, 253] width 10 height 10
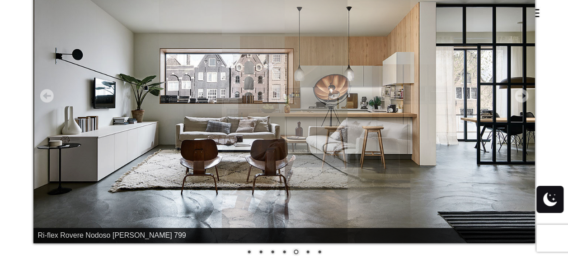
click at [249, 252] on link "1" at bounding box center [249, 253] width 10 height 10
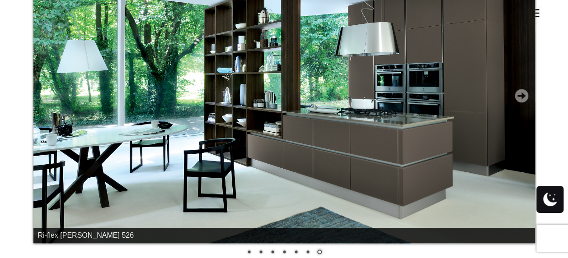
drag, startPoint x: 255, startPoint y: 248, endPoint x: 431, endPoint y: 174, distance: 190.8
click at [431, 174] on img at bounding box center [283, 103] width 501 height 281
click at [523, 96] on link "Next" at bounding box center [521, 96] width 14 height 14
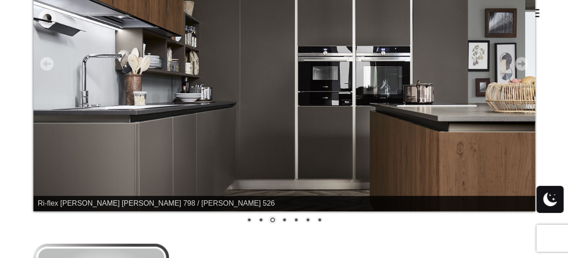
scroll to position [316, 0]
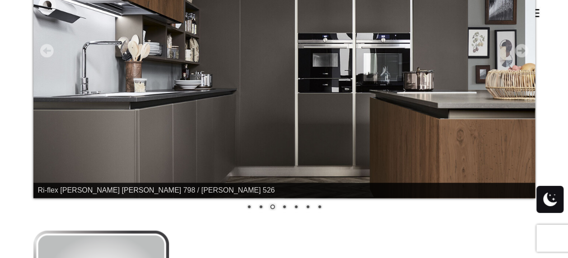
click at [259, 206] on link "2" at bounding box center [261, 208] width 10 height 10
click at [248, 204] on link "1" at bounding box center [249, 208] width 10 height 10
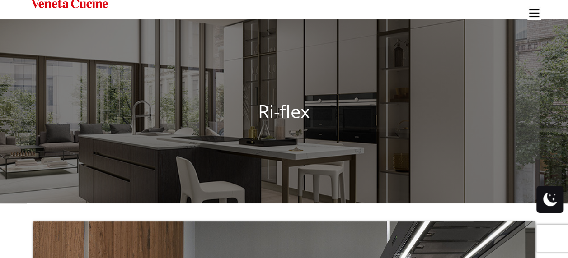
scroll to position [0, 0]
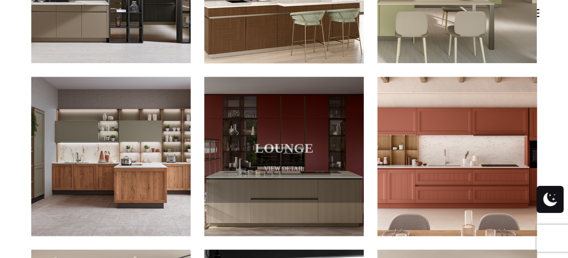
scroll to position [587, 0]
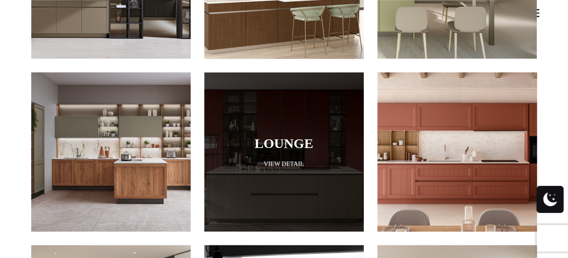
click at [270, 136] on link "Lounge" at bounding box center [284, 143] width 114 height 15
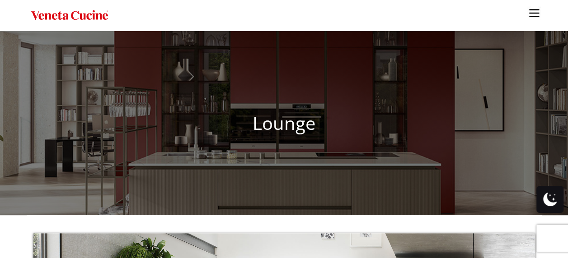
click at [276, 150] on ul "Kitchens Projects Other Products Bathrooms Closets Italian Doors About Blog Con…" at bounding box center [284, 129] width 568 height 258
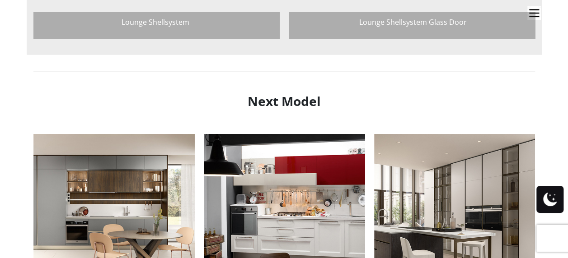
scroll to position [1084, 0]
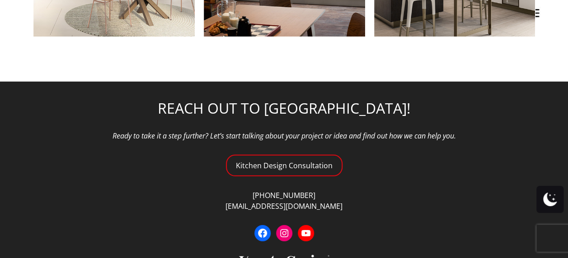
scroll to position [1310, 0]
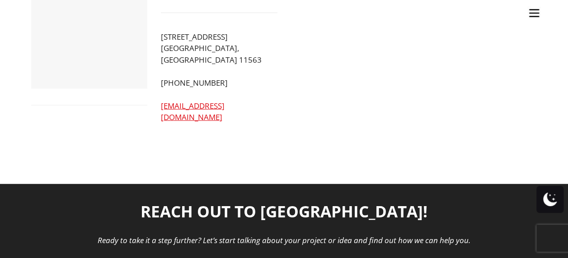
scroll to position [1157, 0]
